Goal: Transaction & Acquisition: Purchase product/service

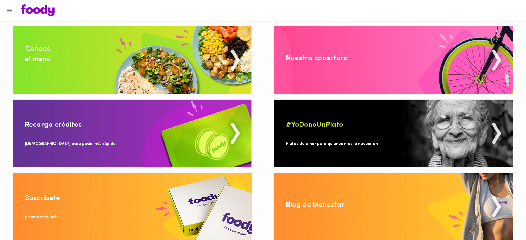
click at [178, 59] on img at bounding box center [132, 60] width 239 height 68
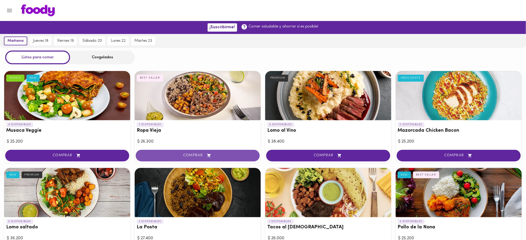
click at [197, 158] on button "COMPRAR" at bounding box center [198, 156] width 124 height 12
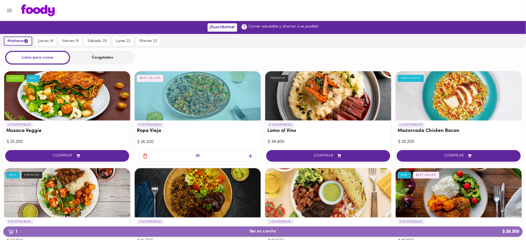
click at [262, 234] on span "1 Ver mi carrito $ 26.300" at bounding box center [263, 232] width 26 height 5
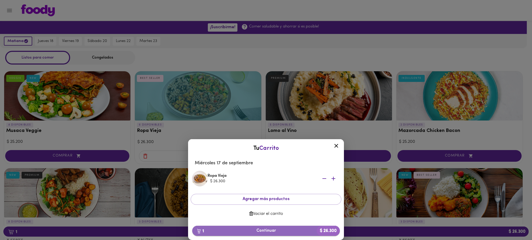
click at [262, 231] on span "1 Continuar $ 26.300" at bounding box center [265, 231] width 139 height 5
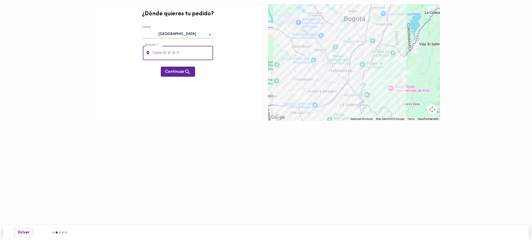
click at [173, 52] on input "text" at bounding box center [182, 53] width 62 height 14
click at [166, 51] on input "text" at bounding box center [182, 53] width 62 height 14
click at [166, 54] on input "text" at bounding box center [182, 53] width 62 height 14
paste input "Calle 80#11-42"
type input "Calle 80#11-42"
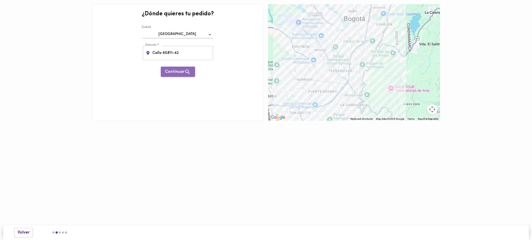
click at [179, 75] on button "Continuar" at bounding box center [178, 72] width 34 height 10
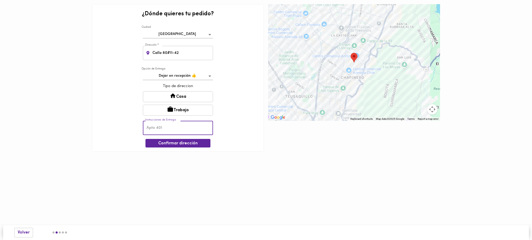
click at [158, 129] on input "text" at bounding box center [178, 128] width 70 height 14
type input "Empresa Storicard Colombia Oficina 1001"
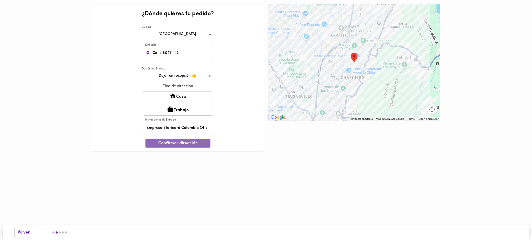
click at [179, 144] on span "Confirmar dirección" at bounding box center [178, 143] width 57 height 5
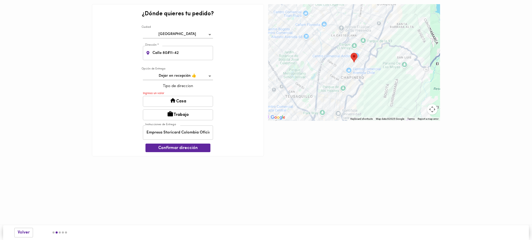
click at [182, 115] on button "Trabajo" at bounding box center [178, 115] width 70 height 11
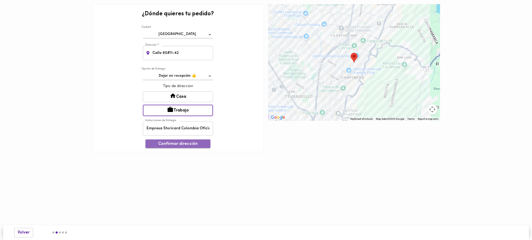
click at [176, 145] on span "Confirmar dirección" at bounding box center [178, 144] width 57 height 5
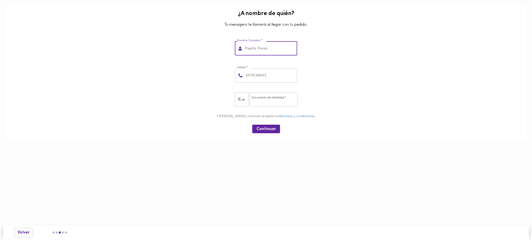
click at [268, 52] on input "text" at bounding box center [270, 49] width 53 height 14
paste input "CELIS CADENA FELIPE"
drag, startPoint x: 288, startPoint y: 48, endPoint x: 272, endPoint y: 48, distance: 16.1
click at [272, 48] on input "CELIS CADENA FELIPE" at bounding box center [270, 49] width 53 height 14
click at [246, 48] on input "CELIS CADENA" at bounding box center [270, 49] width 53 height 14
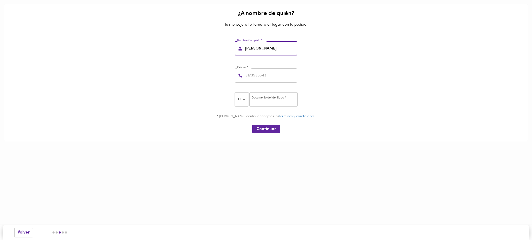
paste input "FELIPE"
type input "FELIPE CELIS CADENA"
click at [260, 70] on input "number" at bounding box center [270, 76] width 53 height 14
click at [264, 77] on input "number" at bounding box center [270, 76] width 53 height 14
paste input "3103320347"
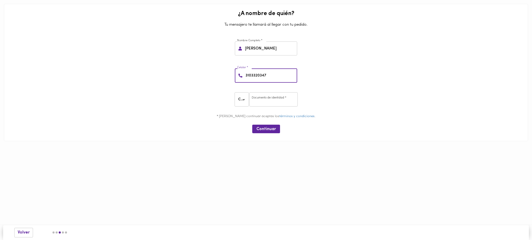
type input "3103320347"
click at [268, 98] on input "number" at bounding box center [273, 99] width 48 height 14
click at [263, 98] on input "number" at bounding box center [273, 99] width 48 height 14
paste input "1020800079"
type input "1020800079"
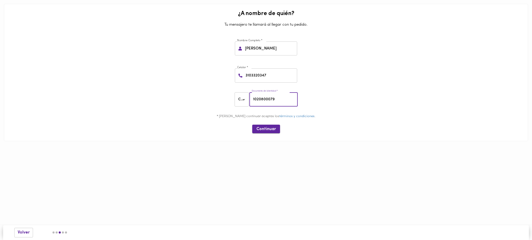
click at [266, 129] on span "Continuar" at bounding box center [265, 129] width 19 height 5
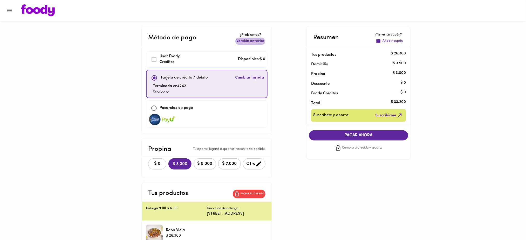
click at [254, 43] on span "Versión anterior" at bounding box center [251, 41] width 28 height 5
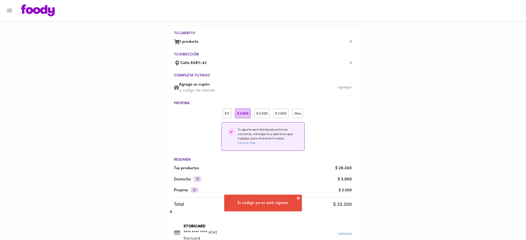
scroll to position [68, 0]
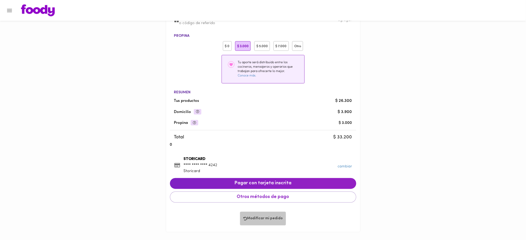
click at [265, 221] on span "Modificar mi pedido" at bounding box center [263, 219] width 39 height 4
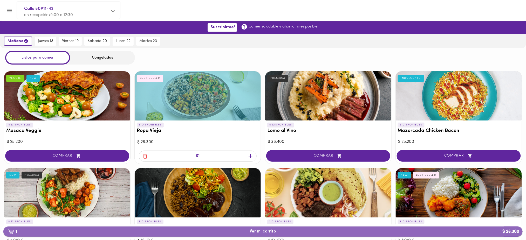
click at [253, 230] on span "1 Ver mi carrito $ 26.300" at bounding box center [263, 232] width 26 height 5
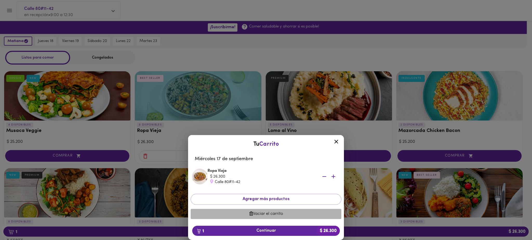
click at [255, 212] on span "Vaciar el carrito" at bounding box center [266, 214] width 142 height 5
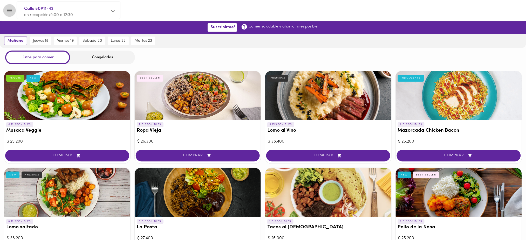
click at [9, 8] on icon "Menu" at bounding box center [9, 10] width 6 height 6
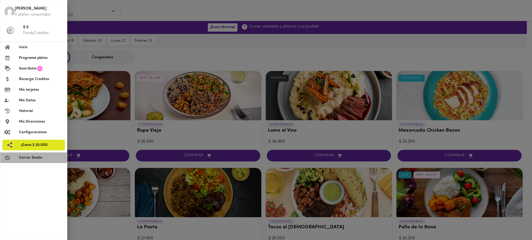
click at [31, 157] on span "Cerrar Sesión" at bounding box center [41, 157] width 44 height 5
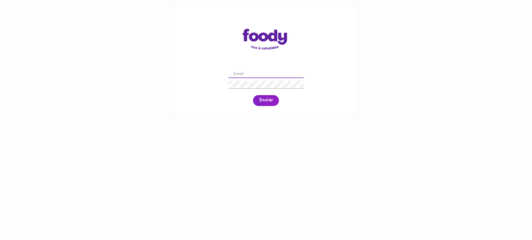
click at [247, 74] on input "email" at bounding box center [265, 74] width 75 height 8
paste input "[EMAIL_ADDRESS][DOMAIN_NAME]"
type input "[EMAIL_ADDRESS][DOMAIN_NAME]"
click at [265, 103] on span "Enviar" at bounding box center [266, 101] width 14 height 6
